Goal: Task Accomplishment & Management: Use online tool/utility

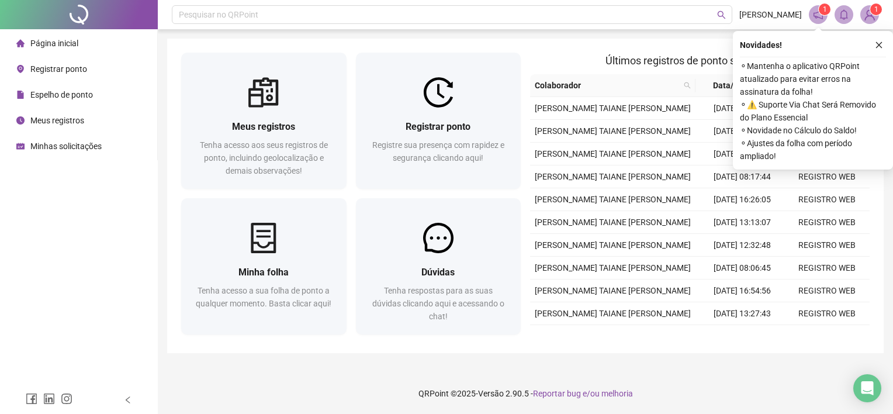
click at [89, 55] on ul "Página inicial Registrar ponto Espelho de ponto Meus registros Minhas solicitaç…" at bounding box center [79, 94] width 158 height 131
click at [74, 67] on span "Registrar ponto" at bounding box center [58, 68] width 57 height 9
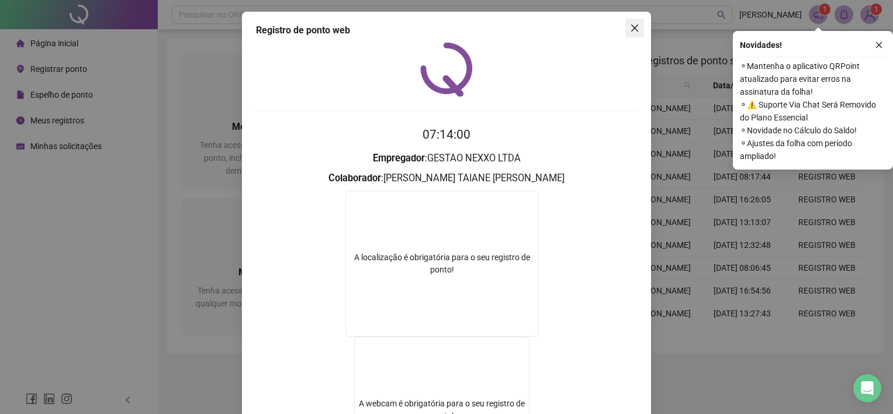
click at [633, 27] on icon "close" at bounding box center [634, 27] width 9 height 9
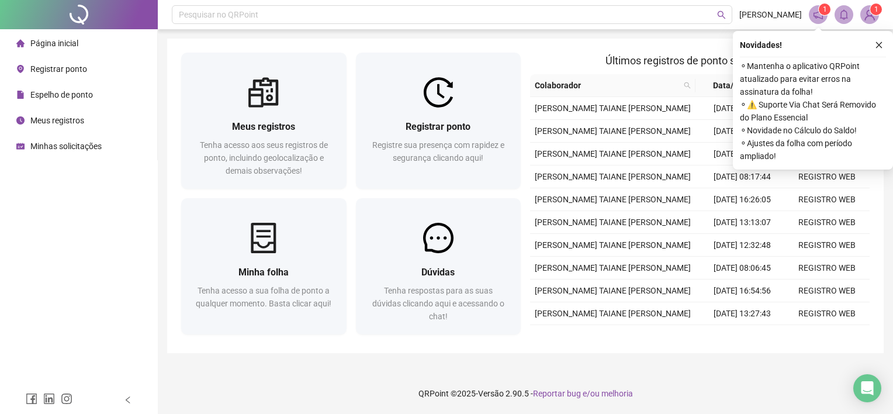
click at [70, 68] on span "Registrar ponto" at bounding box center [58, 68] width 57 height 9
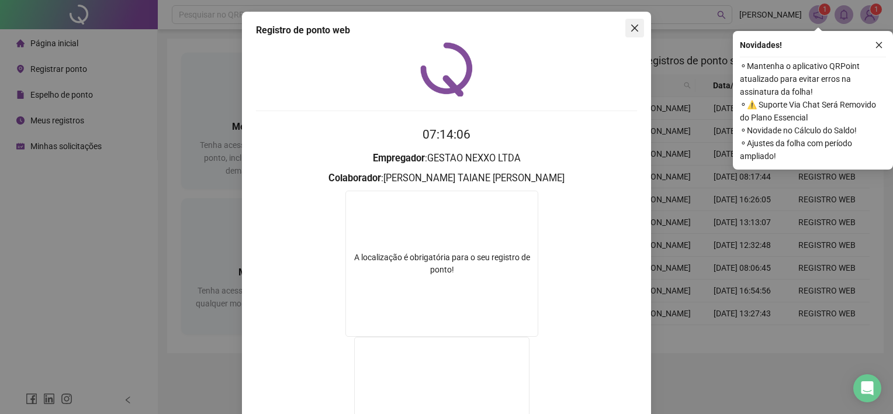
click at [633, 28] on icon "close" at bounding box center [634, 27] width 9 height 9
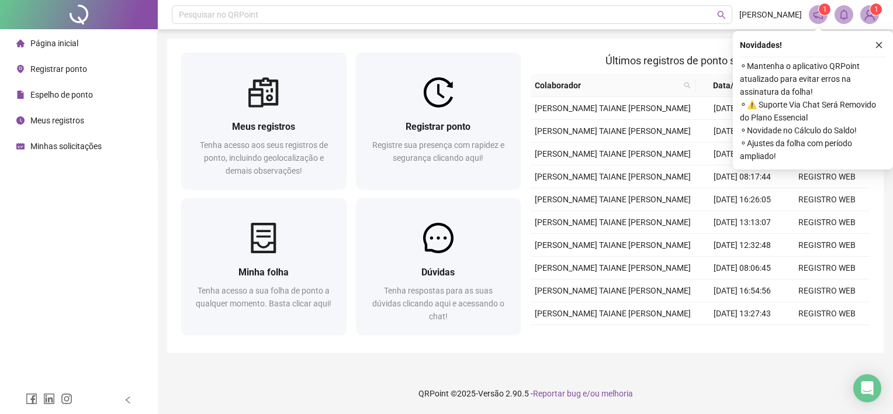
click at [58, 68] on span "Registrar ponto" at bounding box center [58, 68] width 57 height 9
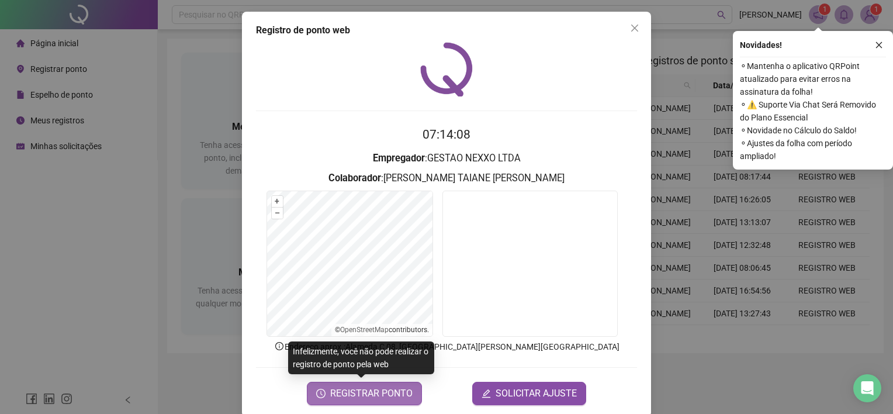
click at [361, 387] on span "REGISTRAR PONTO" at bounding box center [371, 393] width 82 height 14
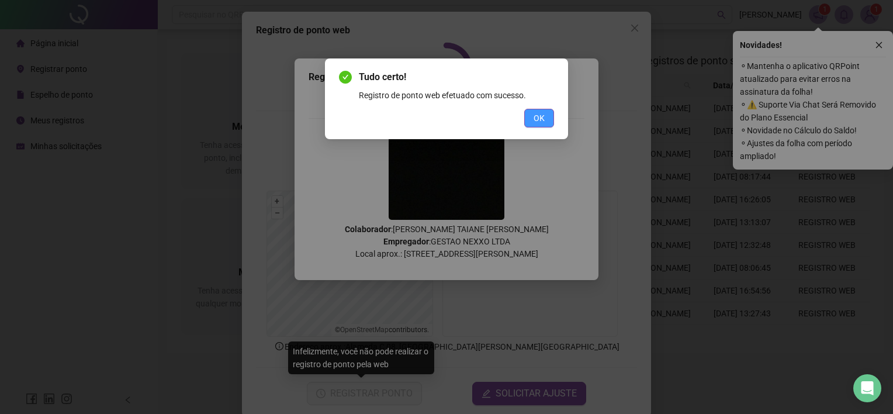
click at [540, 122] on span "OK" at bounding box center [538, 118] width 11 height 13
